Goal: Check status: Check status

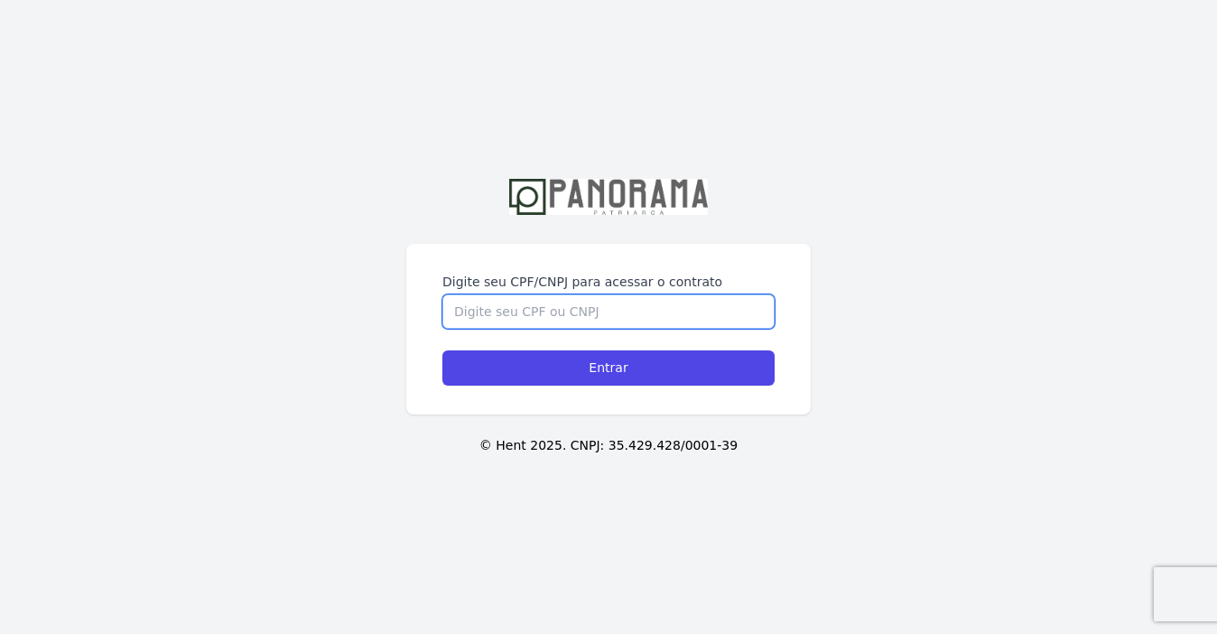
click at [647, 310] on input "Digite seu CPF/CNPJ para acessar o contrato" at bounding box center [608, 311] width 332 height 34
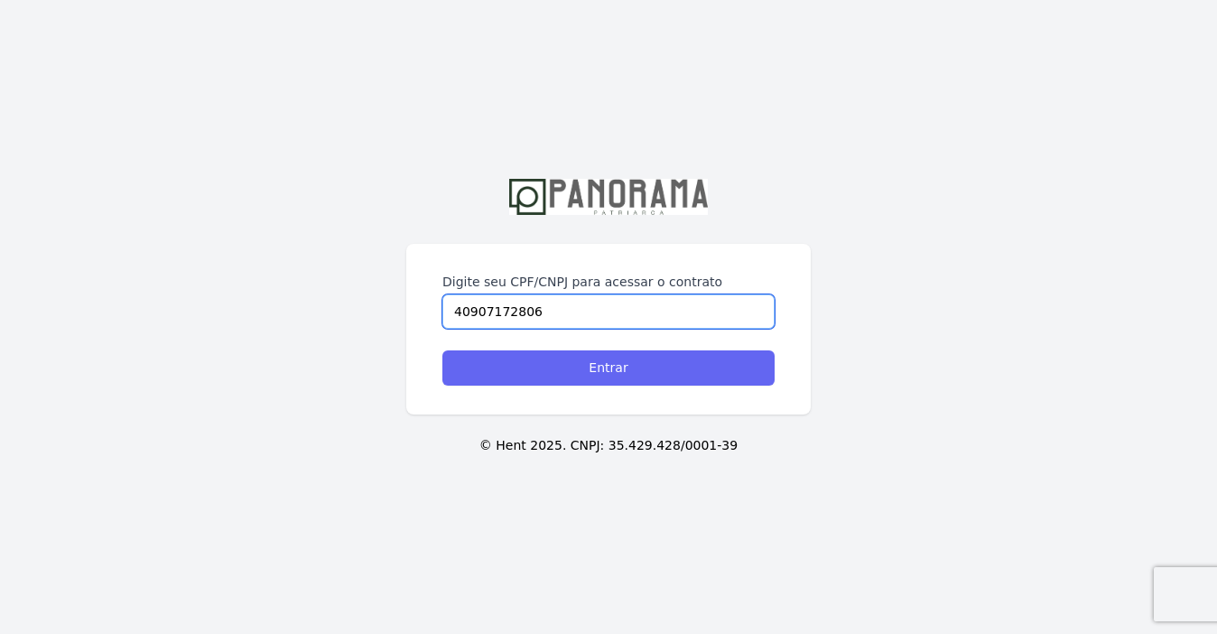
type input "40907172806"
click at [652, 366] on input "Entrar" at bounding box center [608, 367] width 332 height 35
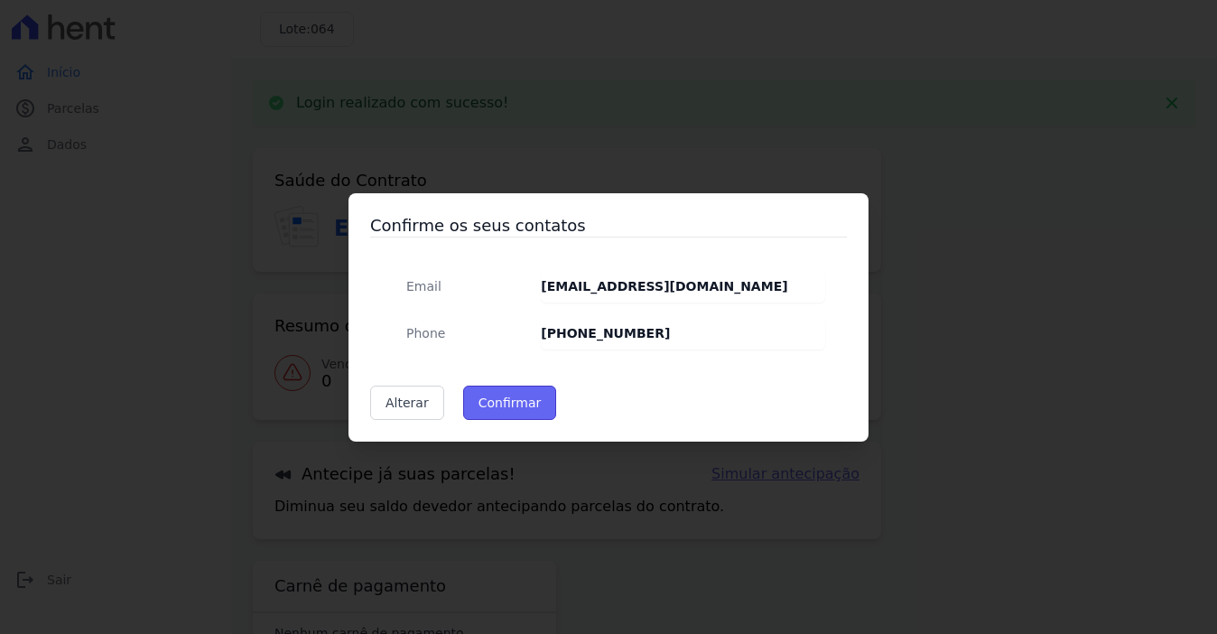
click at [511, 406] on button "Confirmar" at bounding box center [510, 402] width 94 height 34
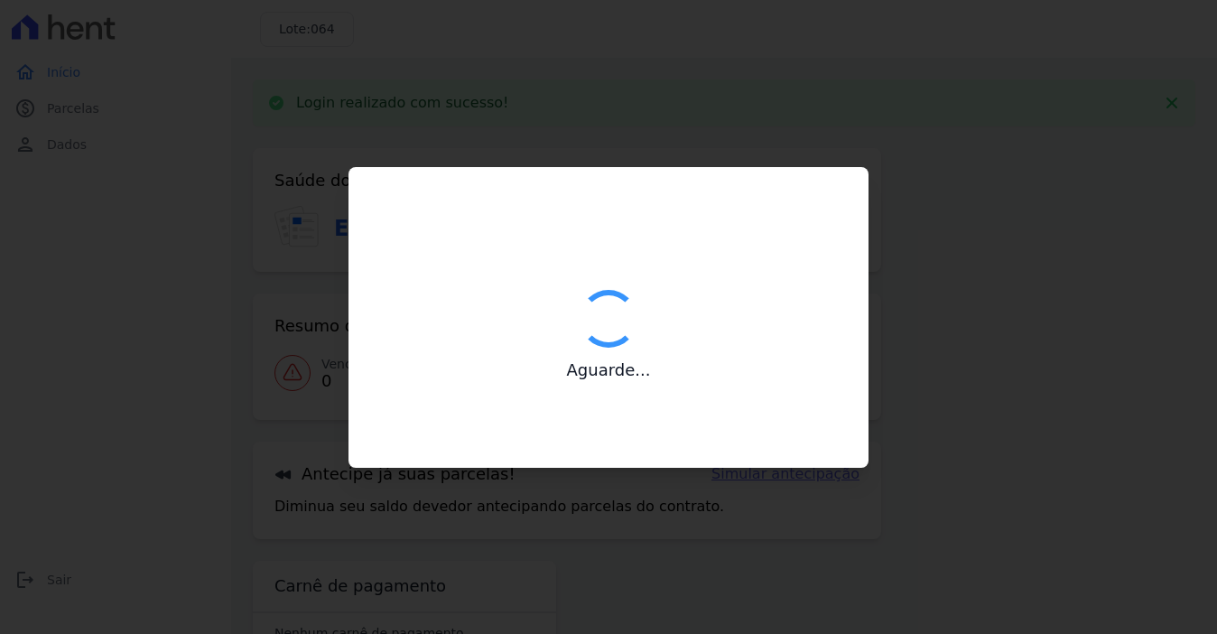
type input "Contatos confirmados com sucesso."
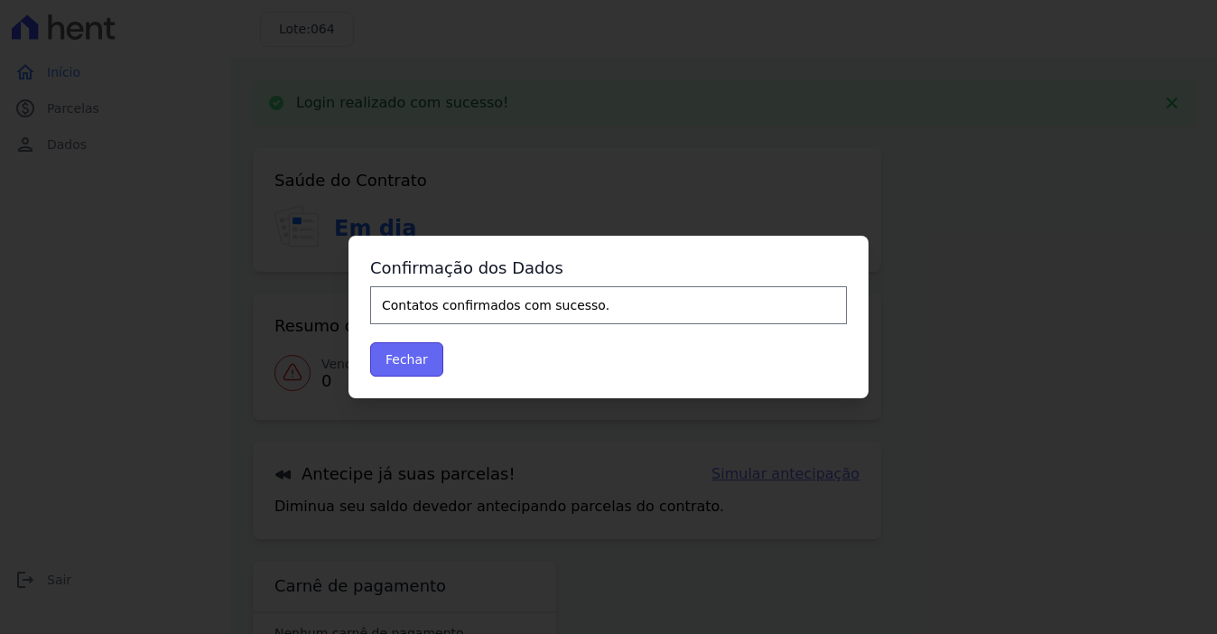
click at [422, 358] on button "Fechar" at bounding box center [406, 359] width 73 height 34
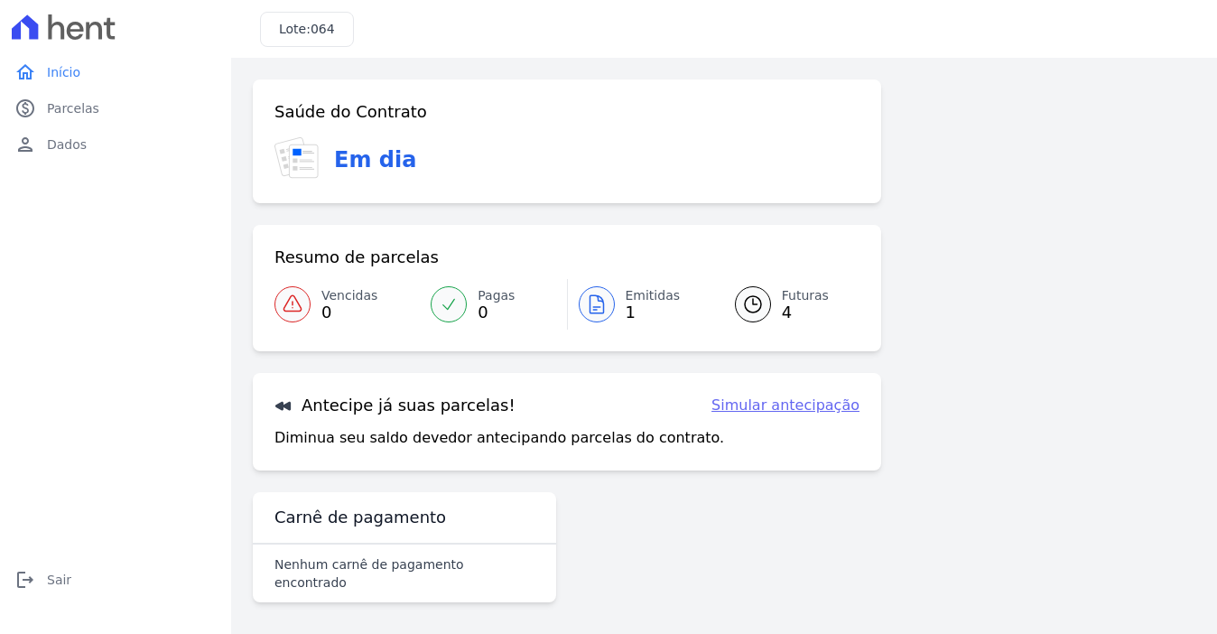
click at [656, 295] on span "Emitidas" at bounding box center [653, 295] width 55 height 19
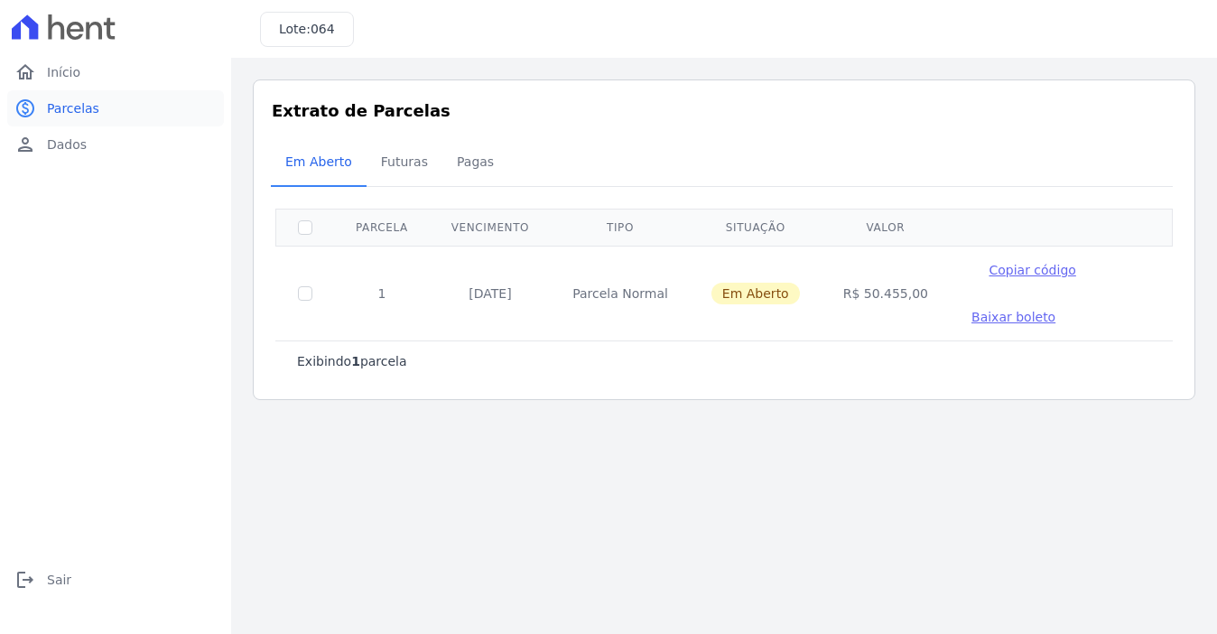
click at [116, 114] on link "paid Parcelas" at bounding box center [115, 108] width 217 height 36
click at [69, 71] on span "Início" at bounding box center [63, 72] width 33 height 18
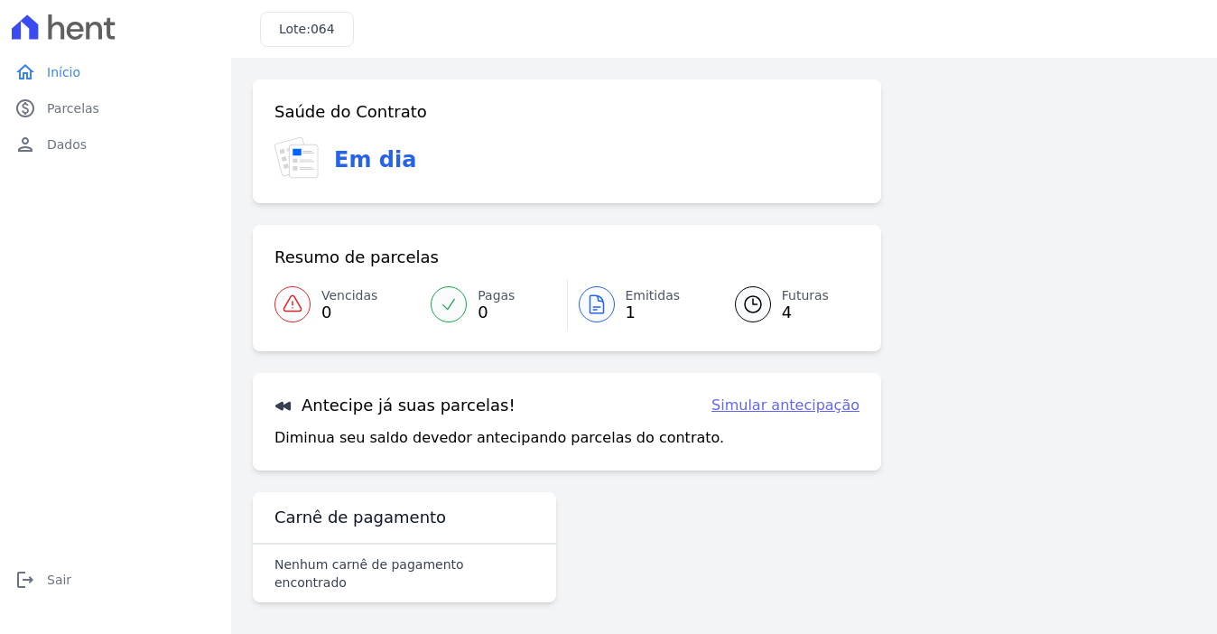
click at [769, 312] on link "Futuras 4" at bounding box center [786, 304] width 146 height 51
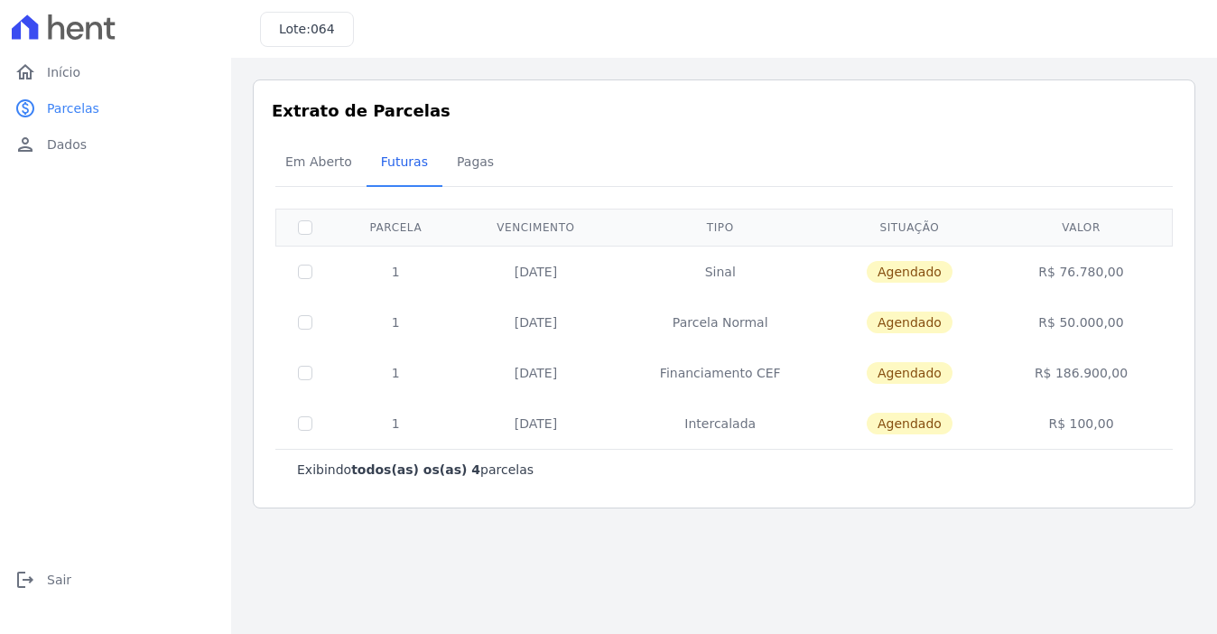
click at [1091, 372] on td "R$ 186.900,00" at bounding box center [1081, 373] width 176 height 51
click at [1105, 426] on td "R$ 100,00" at bounding box center [1081, 423] width 176 height 51
click at [462, 162] on span "Pagas" at bounding box center [475, 162] width 59 height 36
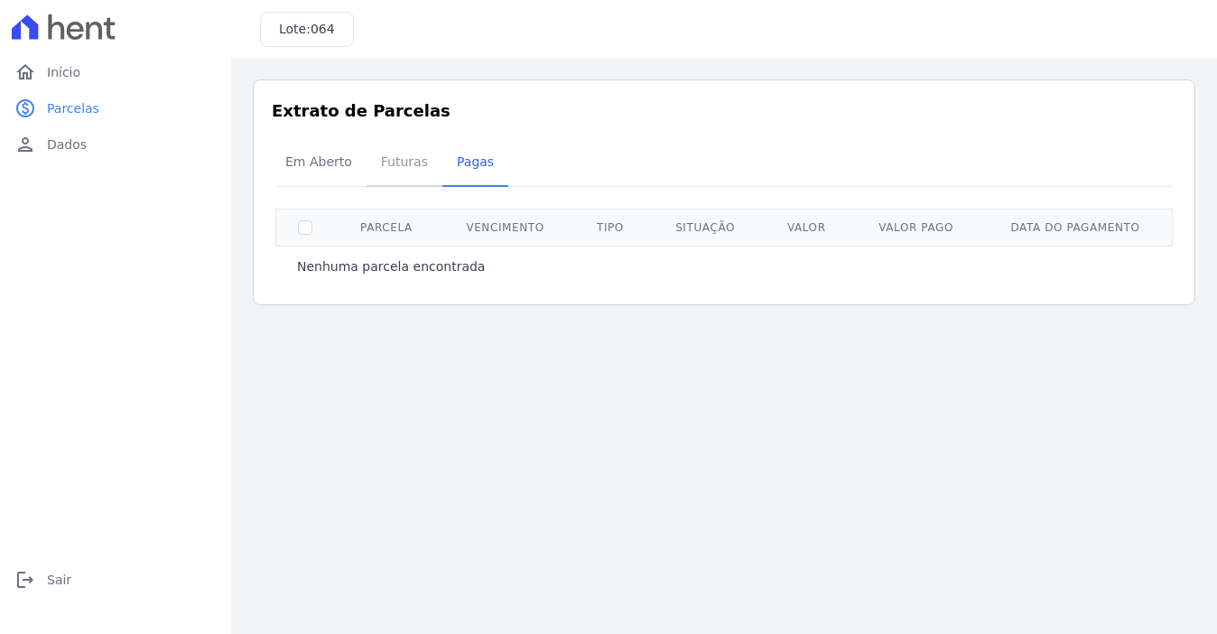
click at [370, 172] on span "Futuras" at bounding box center [404, 162] width 69 height 36
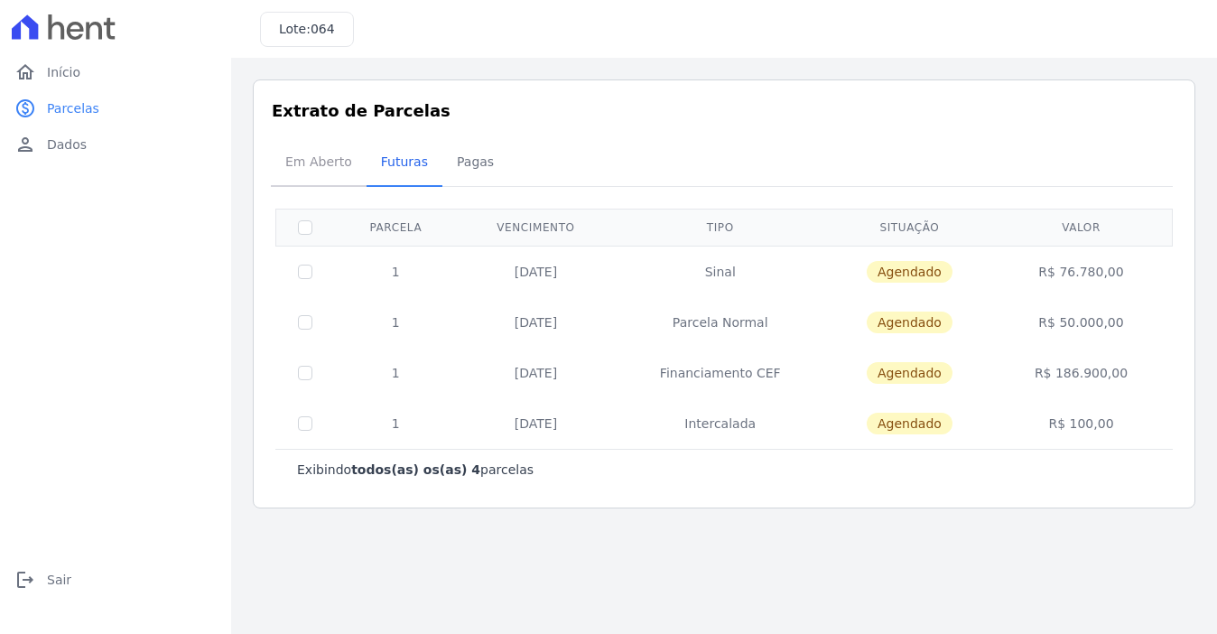
click at [307, 169] on span "Em Aberto" at bounding box center [318, 162] width 88 height 36
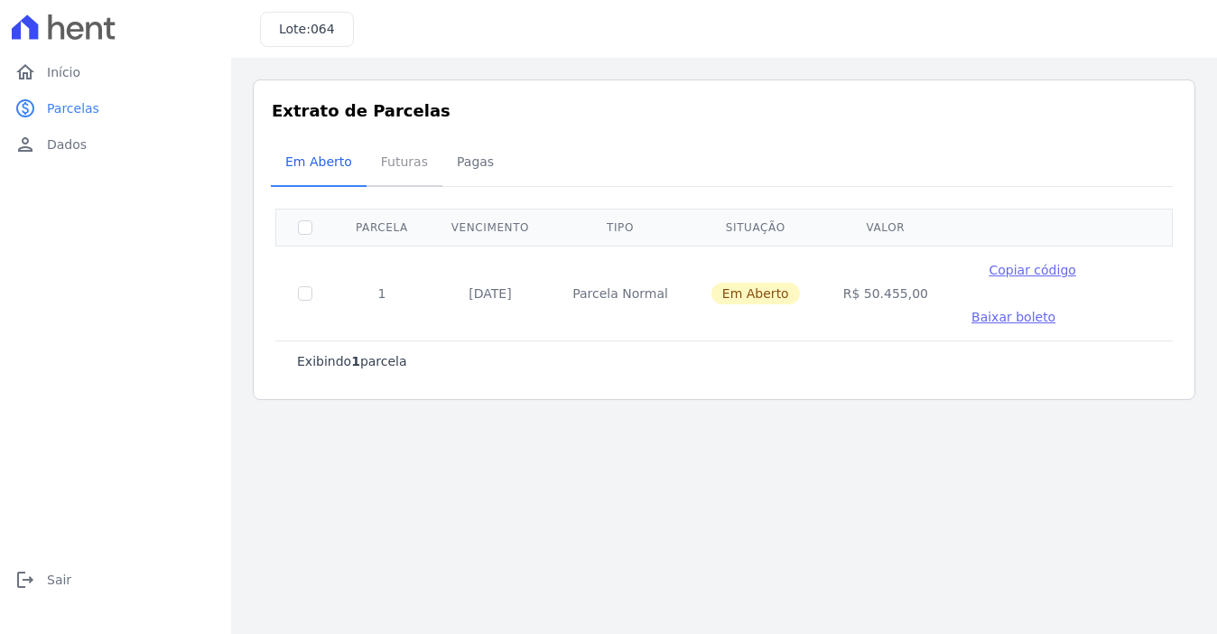
click at [396, 162] on span "Futuras" at bounding box center [404, 162] width 69 height 36
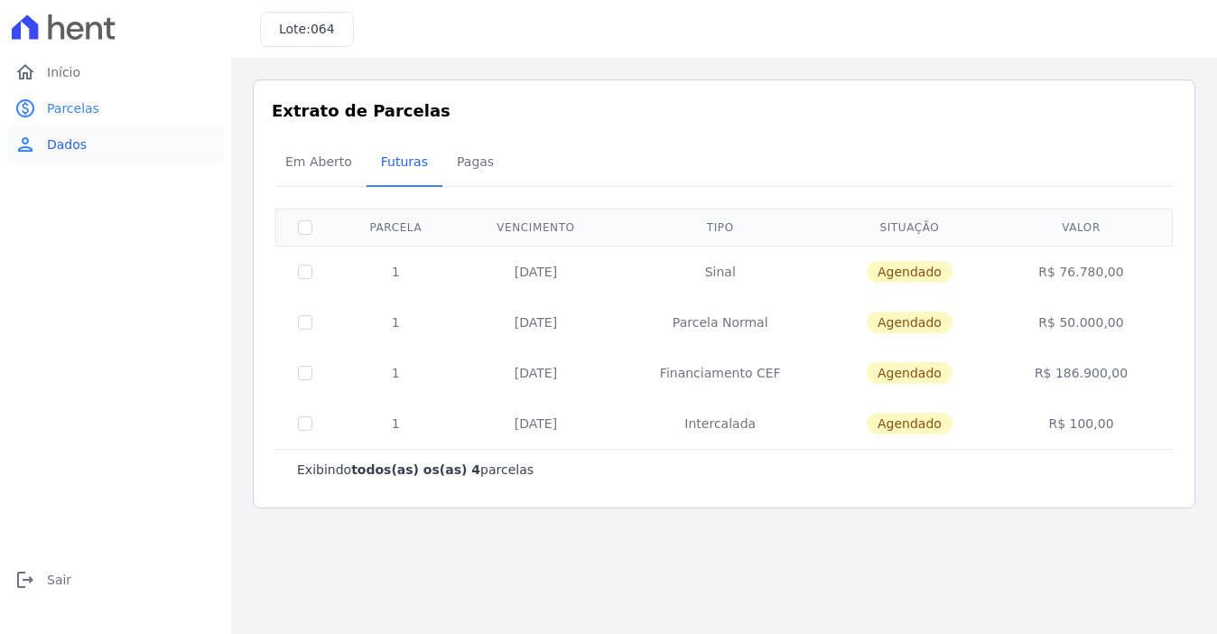
click at [95, 154] on link "person Dados" at bounding box center [115, 144] width 217 height 36
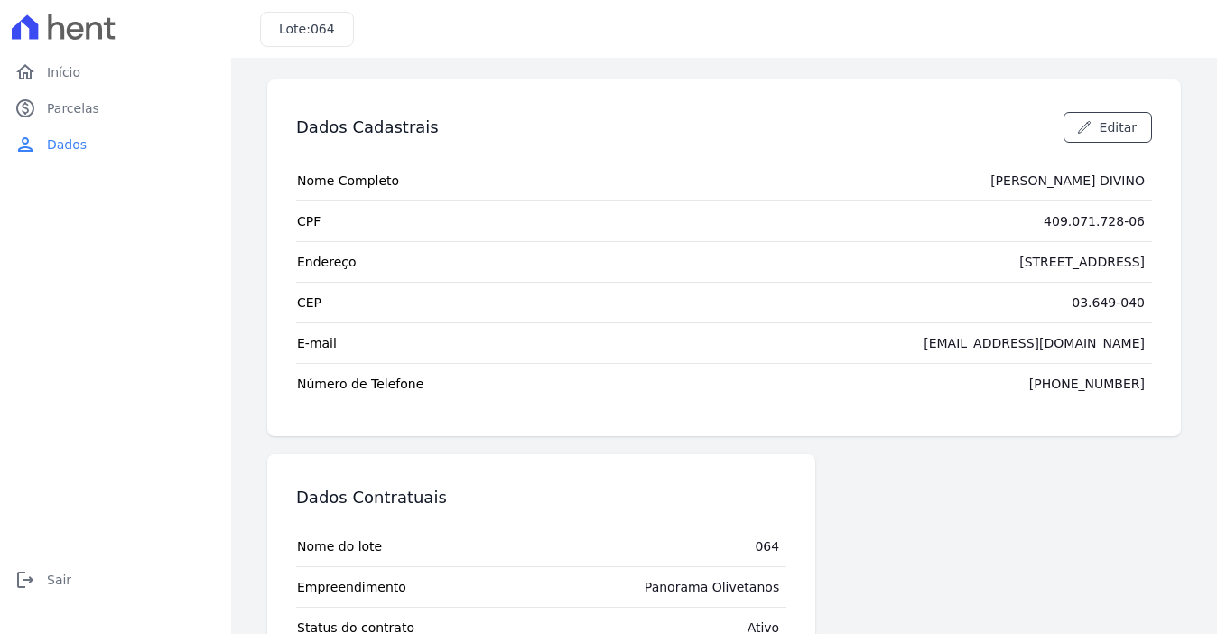
click at [582, 424] on div "Dados Cadastrais Editar Nome Completo EDUARDA GOMES DIVINO CPF 409.071.728-06 E…" at bounding box center [724, 257] width 914 height 357
click at [60, 80] on span "Início" at bounding box center [63, 72] width 33 height 18
